Goal: Task Accomplishment & Management: Manage account settings

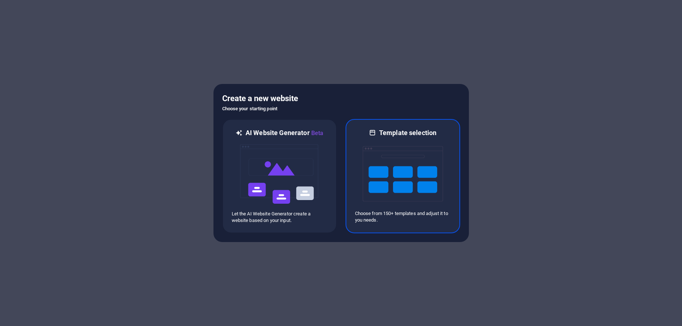
click at [418, 146] on img at bounding box center [403, 173] width 80 height 73
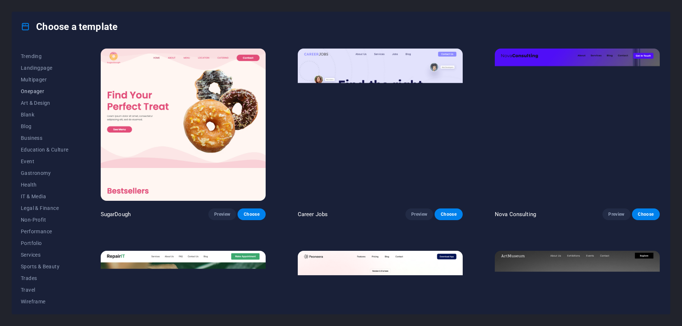
scroll to position [34, 0]
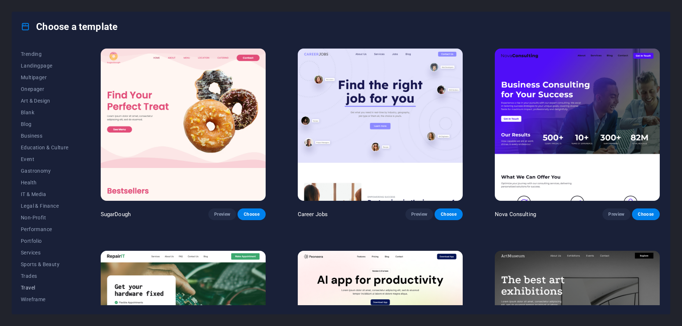
click at [34, 286] on span "Travel" at bounding box center [45, 288] width 48 height 6
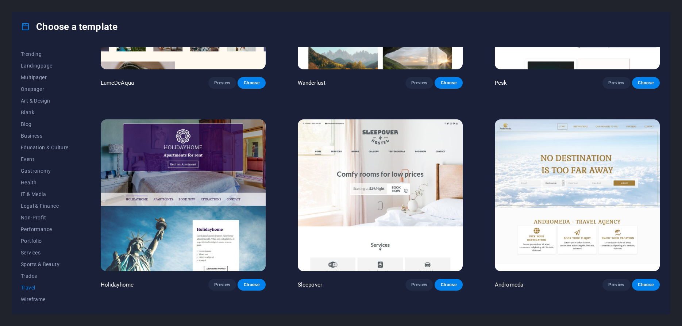
scroll to position [0, 0]
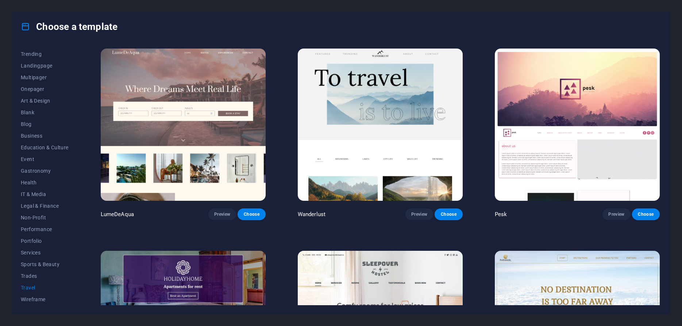
click at [385, 284] on img at bounding box center [380, 327] width 165 height 152
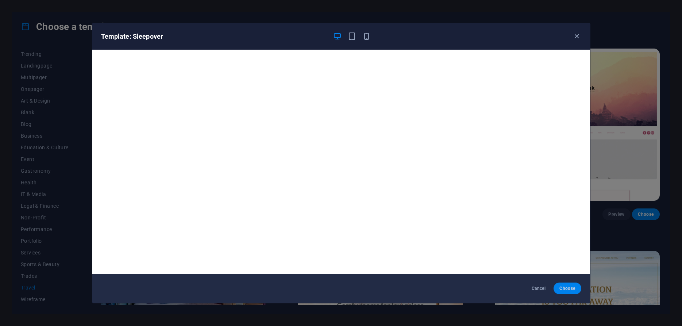
click at [565, 289] on span "Choose" at bounding box center [567, 288] width 16 height 6
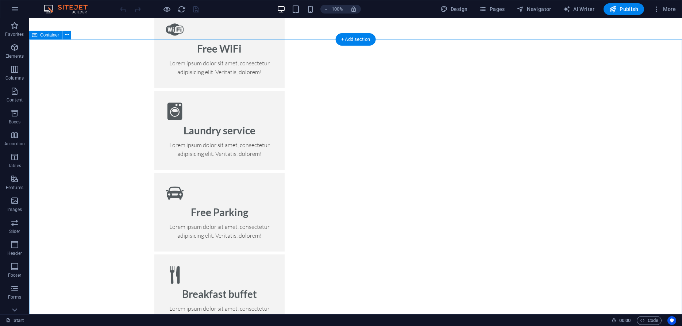
scroll to position [594, 0]
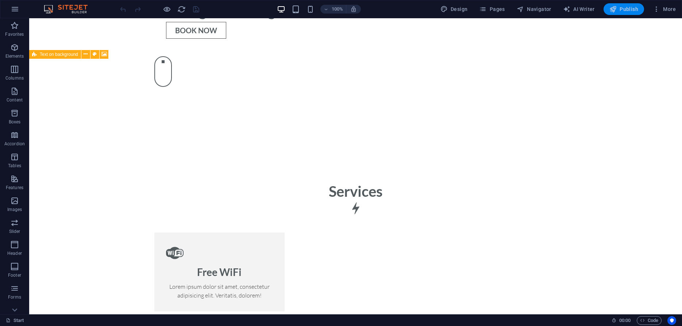
click at [626, 7] on span "Publish" at bounding box center [623, 8] width 29 height 7
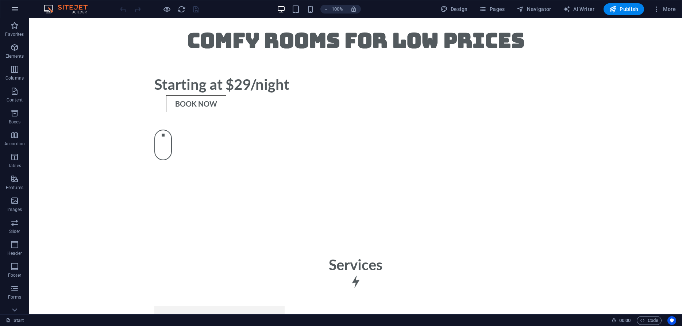
click at [16, 8] on icon "button" at bounding box center [15, 9] width 9 height 9
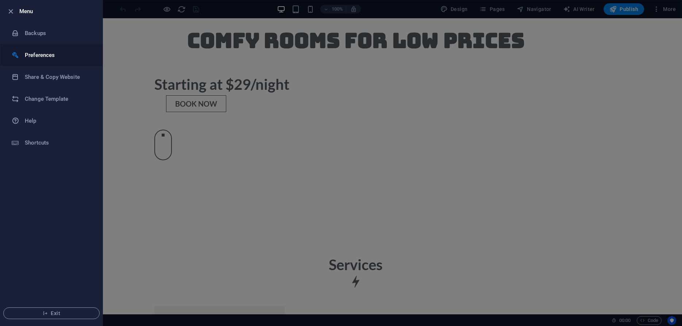
click at [55, 58] on h6 "Preferences" at bounding box center [59, 55] width 68 height 9
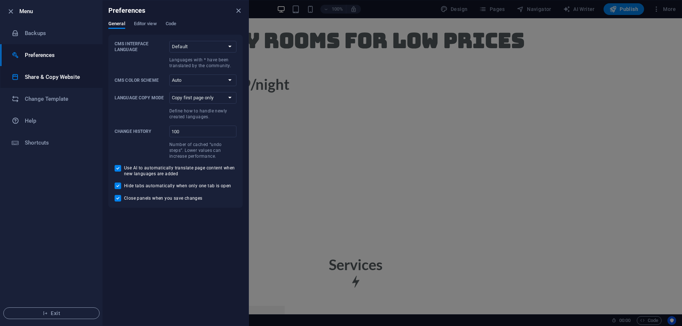
click at [49, 77] on h6 "Share & Copy Website" at bounding box center [59, 77] width 68 height 9
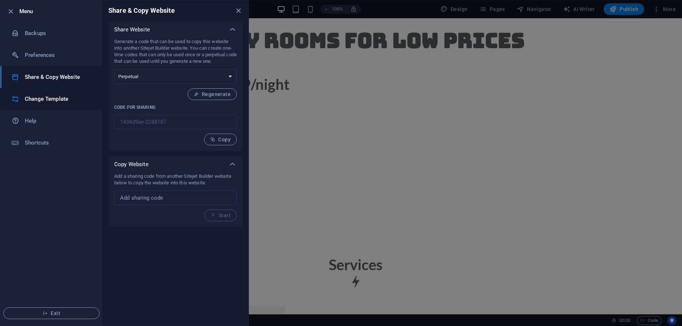
click at [45, 99] on h6 "Change Template" at bounding box center [59, 99] width 68 height 9
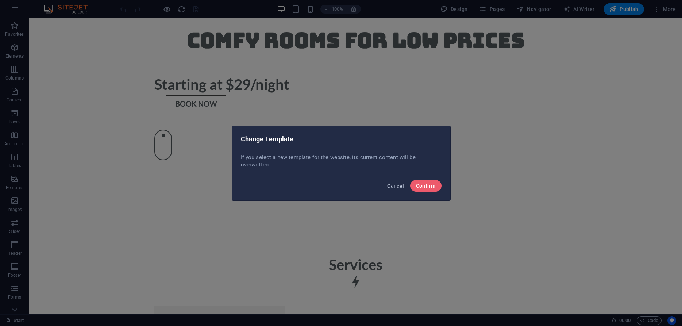
click at [394, 181] on button "Cancel" at bounding box center [395, 186] width 23 height 12
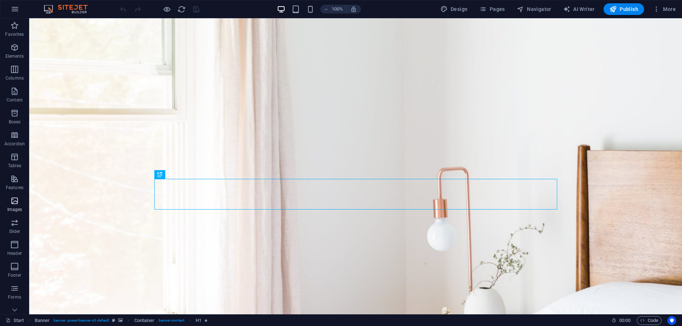
click at [10, 205] on icon "button" at bounding box center [14, 200] width 9 height 9
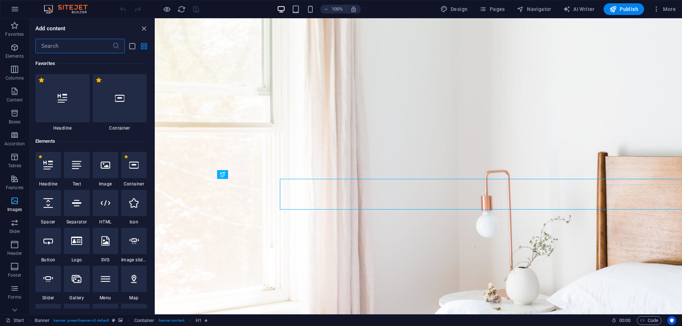
scroll to position [3700, 0]
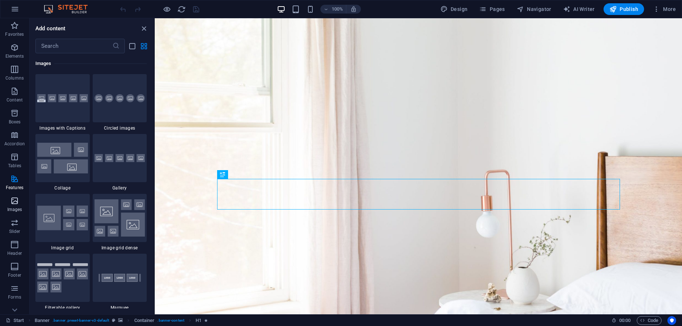
click at [14, 208] on p "Images" at bounding box center [14, 210] width 15 height 6
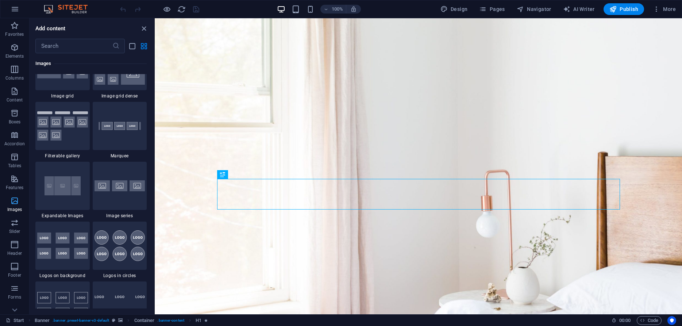
scroll to position [3862, 0]
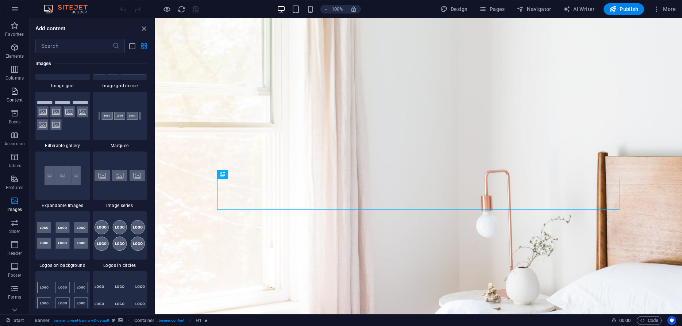
click at [17, 90] on icon "button" at bounding box center [14, 91] width 9 height 9
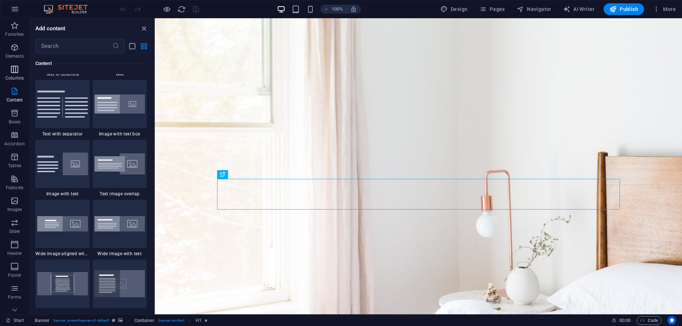
click at [11, 63] on button "Columns" at bounding box center [14, 73] width 29 height 22
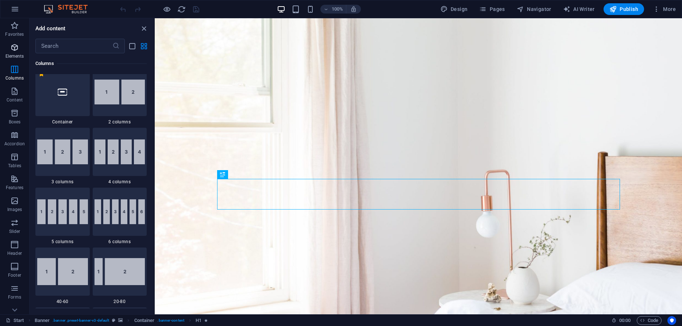
click at [14, 46] on icon "button" at bounding box center [14, 47] width 9 height 9
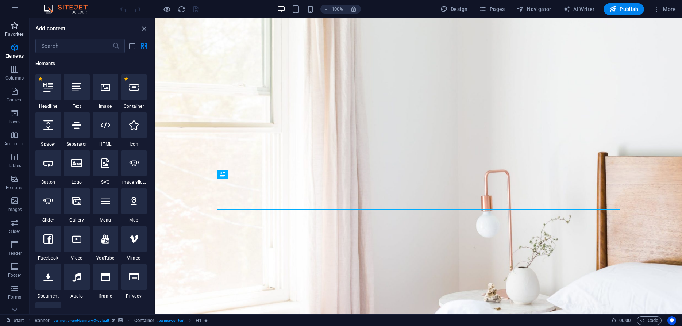
click at [16, 26] on icon "button" at bounding box center [14, 25] width 9 height 9
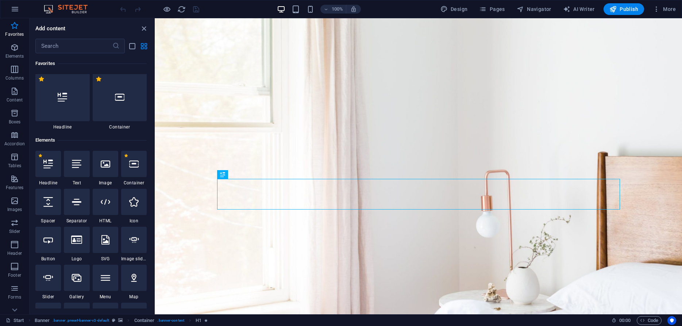
scroll to position [0, 0]
click at [14, 9] on icon "button" at bounding box center [15, 9] width 9 height 9
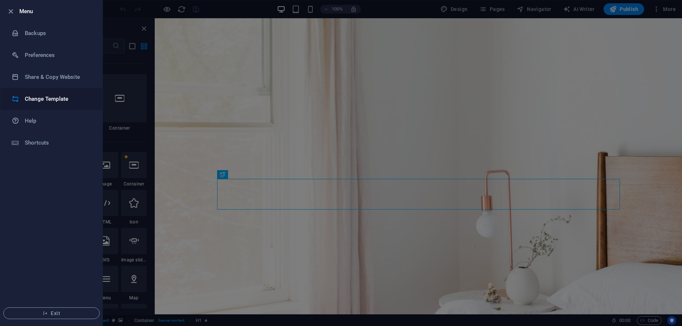
click at [65, 99] on h6 "Change Template" at bounding box center [59, 99] width 68 height 9
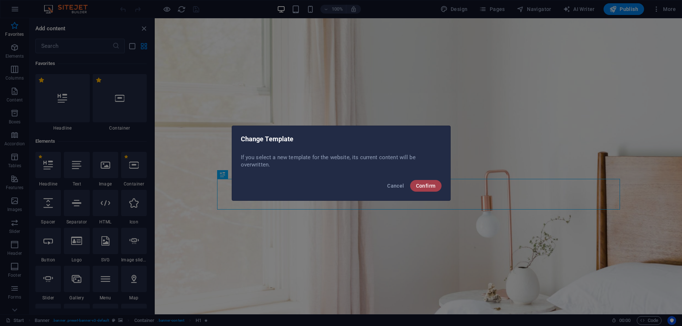
click at [428, 184] on span "Confirm" at bounding box center [426, 186] width 20 height 6
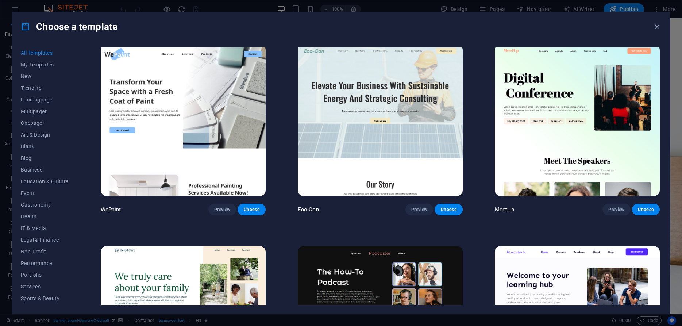
scroll to position [427, 0]
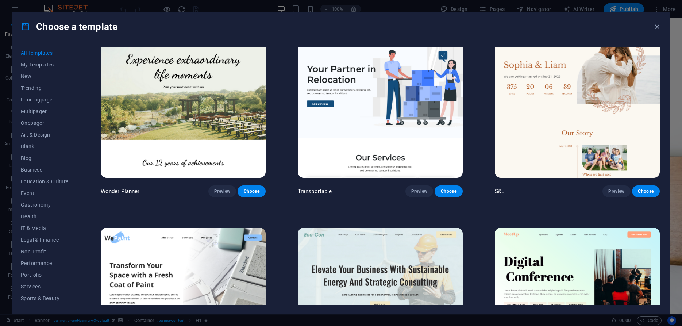
click at [650, 26] on div "Choose a template" at bounding box center [341, 26] width 658 height 29
click at [659, 29] on icon "button" at bounding box center [657, 27] width 8 height 8
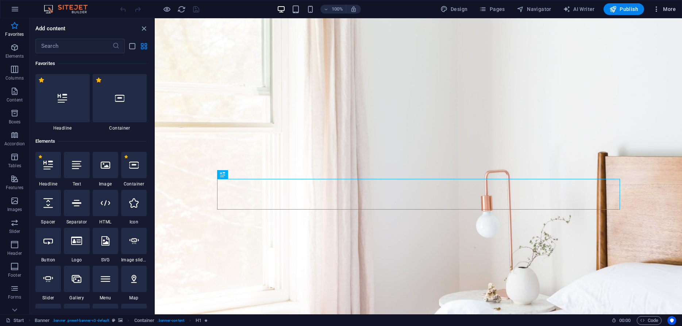
click at [670, 6] on span "More" at bounding box center [664, 8] width 23 height 7
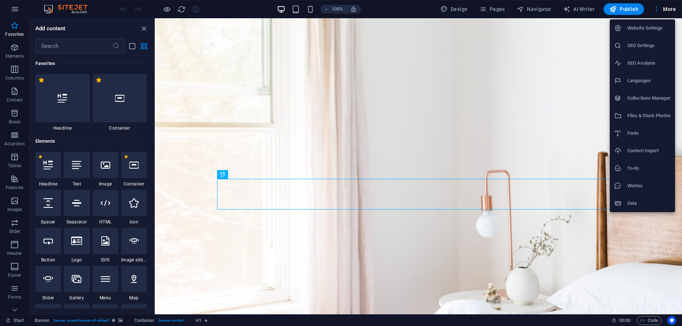
click at [658, 28] on h6 "Website Settings" at bounding box center [648, 28] width 43 height 9
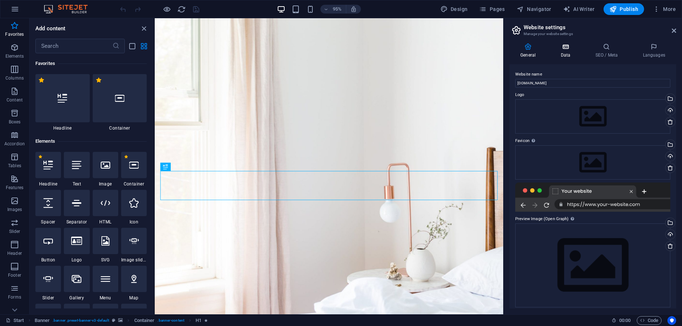
click at [566, 48] on icon at bounding box center [566, 46] width 32 height 7
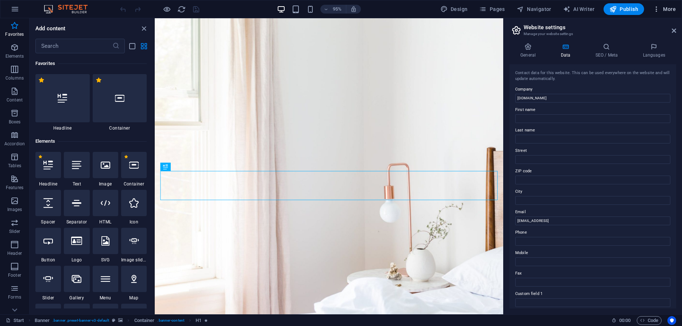
click at [670, 9] on span "More" at bounding box center [664, 8] width 23 height 7
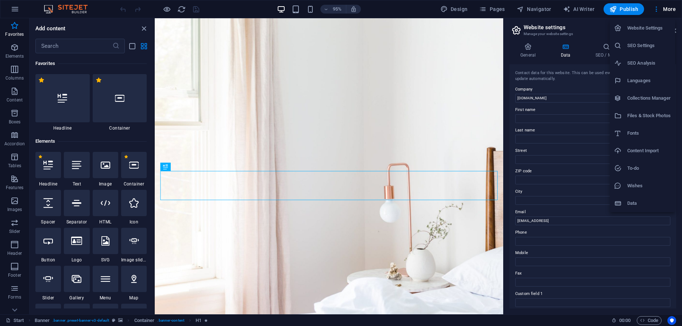
click at [336, 67] on div at bounding box center [341, 163] width 682 height 326
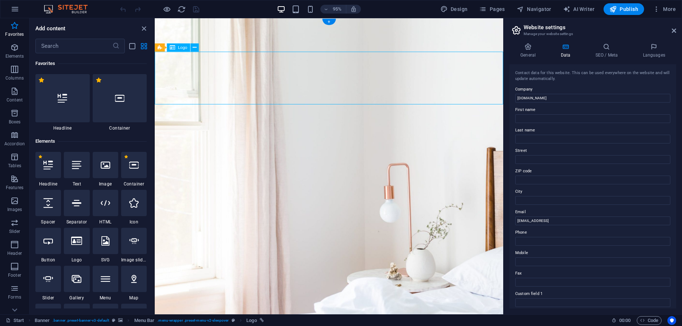
select select "px"
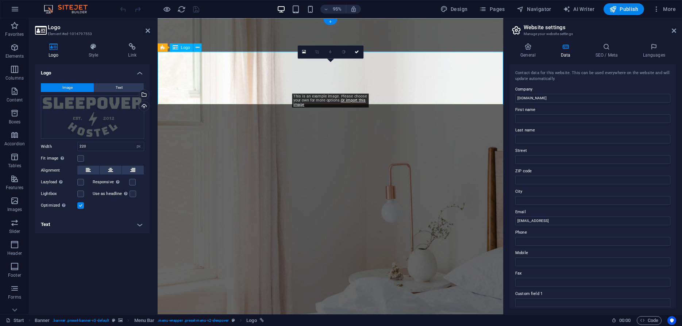
click at [305, 51] on icon at bounding box center [304, 52] width 4 height 5
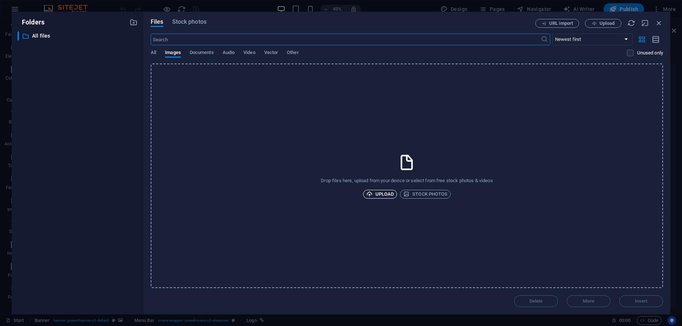
click at [384, 194] on span "Upload" at bounding box center [380, 194] width 28 height 9
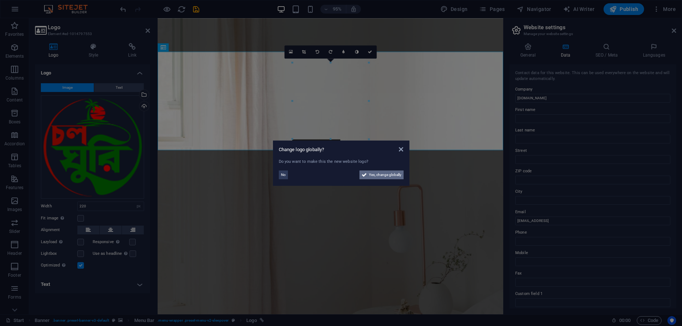
click at [373, 174] on span "Yes, change globally" at bounding box center [385, 174] width 32 height 9
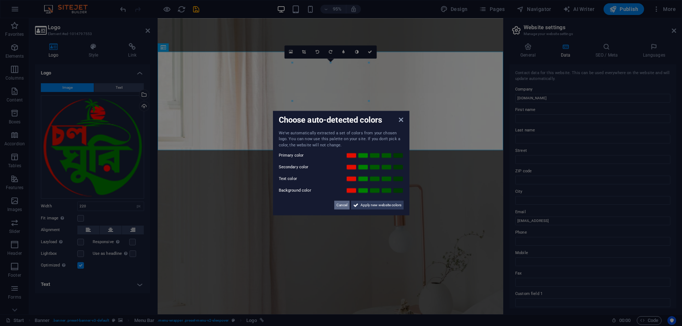
click at [339, 205] on span "Cancel" at bounding box center [341, 205] width 11 height 9
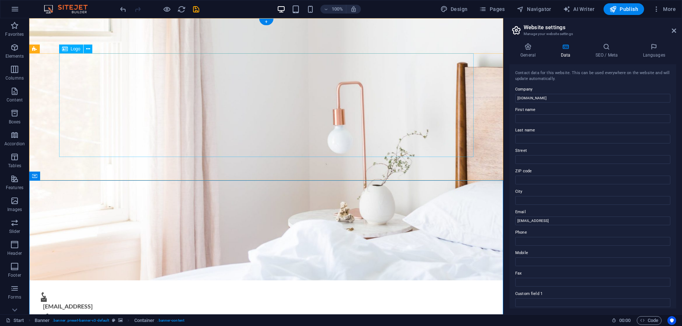
scroll to position [0, 0]
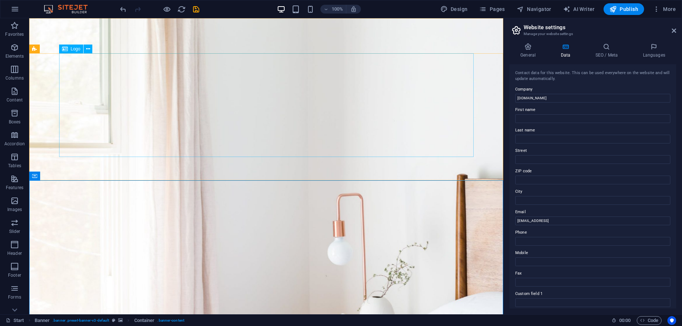
click at [74, 49] on span "Logo" at bounding box center [76, 49] width 10 height 4
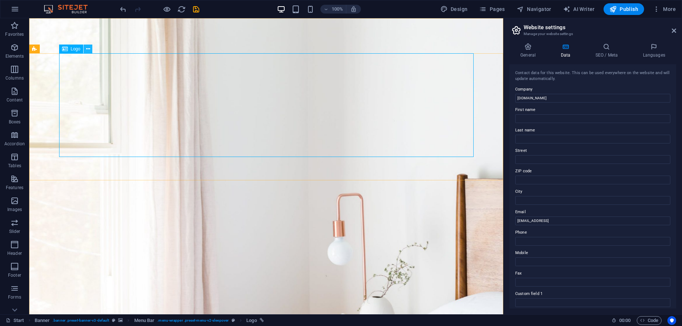
click at [86, 48] on button at bounding box center [88, 49] width 9 height 9
click at [64, 48] on icon at bounding box center [65, 49] width 6 height 9
select select "px"
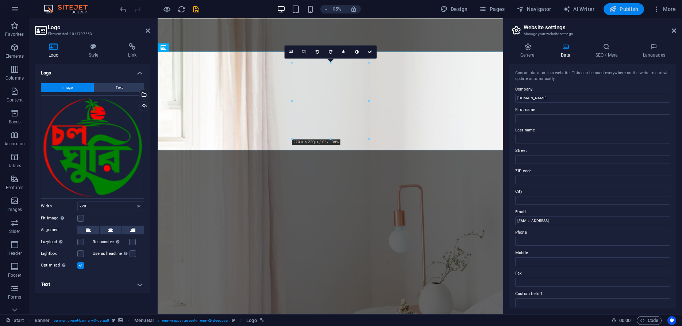
click at [628, 6] on span "Publish" at bounding box center [623, 8] width 29 height 7
checkbox input "false"
